Goal: Information Seeking & Learning: Learn about a topic

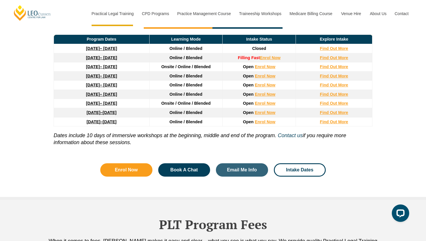
scroll to position [821, 0]
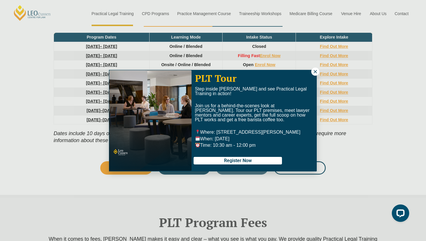
click at [316, 72] on icon at bounding box center [315, 71] width 5 height 5
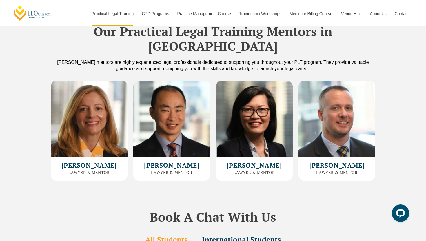
scroll to position [1594, 0]
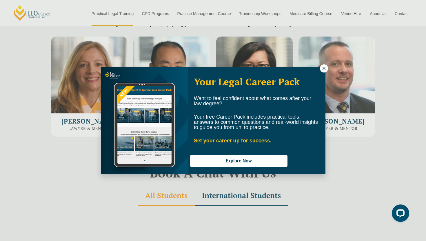
click at [326, 70] on icon at bounding box center [324, 68] width 5 height 5
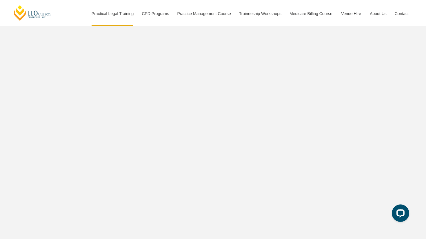
scroll to position [1774, 0]
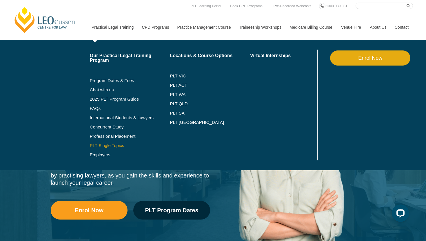
click at [98, 146] on link "PLT Single Topics" at bounding box center [130, 145] width 80 height 5
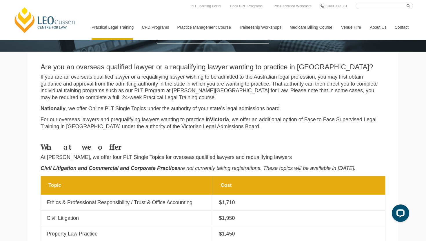
scroll to position [196, 0]
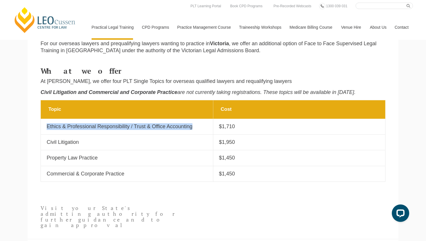
drag, startPoint x: 197, startPoint y: 127, endPoint x: 42, endPoint y: 127, distance: 154.8
click at [42, 127] on td "Topic Ethics & Professional Responsibility / Trust & Office Accounting" at bounding box center [127, 127] width 173 height 16
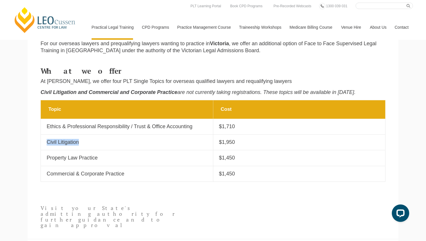
drag, startPoint x: 107, startPoint y: 139, endPoint x: 81, endPoint y: 140, distance: 25.2
click at [81, 140] on p "Civil Litigation" at bounding box center [127, 142] width 161 height 7
copy p "Civil Litigation"
drag, startPoint x: 155, startPoint y: 177, endPoint x: 45, endPoint y: 175, distance: 109.9
click at [45, 175] on td "Topic Commercial & Corporate Practice" at bounding box center [127, 174] width 173 height 16
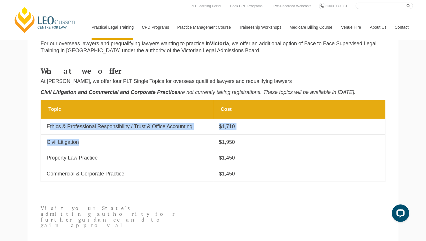
drag, startPoint x: 98, startPoint y: 146, endPoint x: 49, endPoint y: 124, distance: 53.9
click at [48, 124] on tbody "Topic Cost Topic Ethics & Professional Responsibility / Trust & Office Accounti…" at bounding box center [213, 140] width 345 height 81
drag, startPoint x: 47, startPoint y: 126, endPoint x: 234, endPoint y: 146, distance: 188.4
click at [234, 146] on tbody "Topic Cost Topic Ethics & Professional Responsibility / Trust & Office Accounti…" at bounding box center [213, 140] width 345 height 81
